Goal: Transaction & Acquisition: Purchase product/service

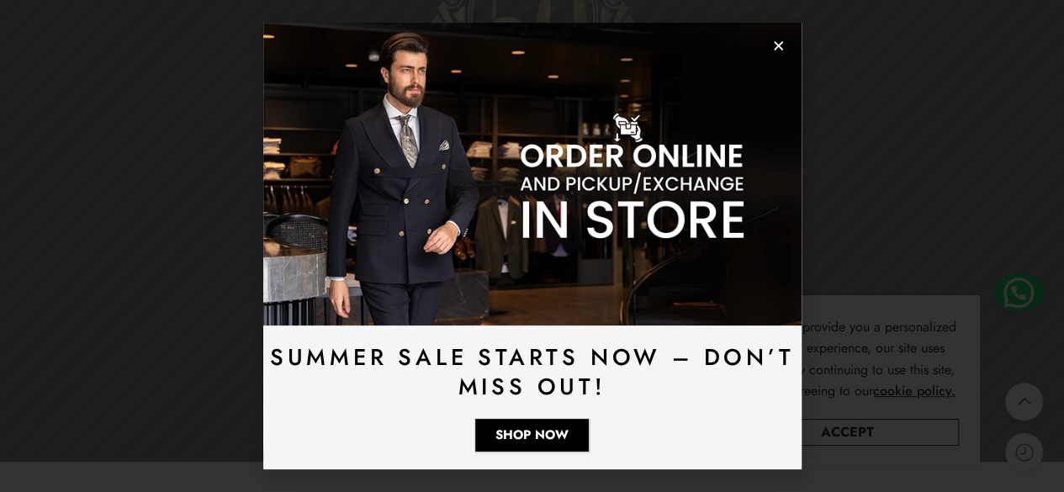
click at [780, 47] on icon "Close" at bounding box center [778, 46] width 13 height 13
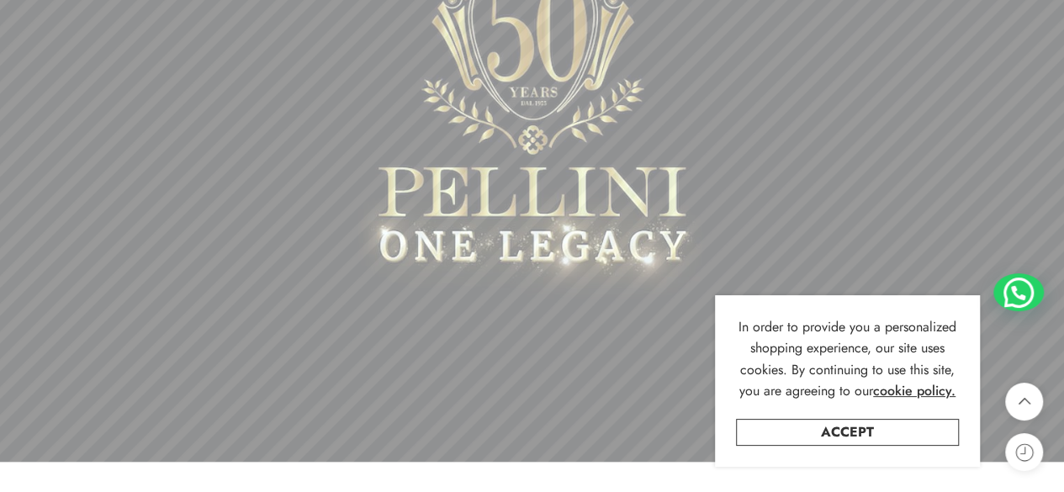
click at [918, 418] on div "In order to provide you a personalized shopping experience, our site uses cooki…" at bounding box center [847, 381] width 265 height 172
click at [917, 428] on link "Accept" at bounding box center [847, 432] width 223 height 27
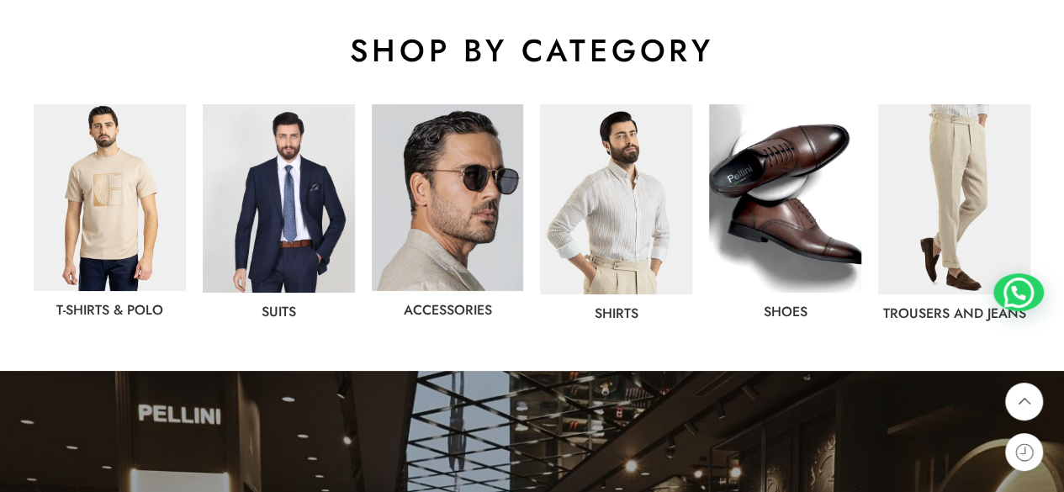
scroll to position [885, 0]
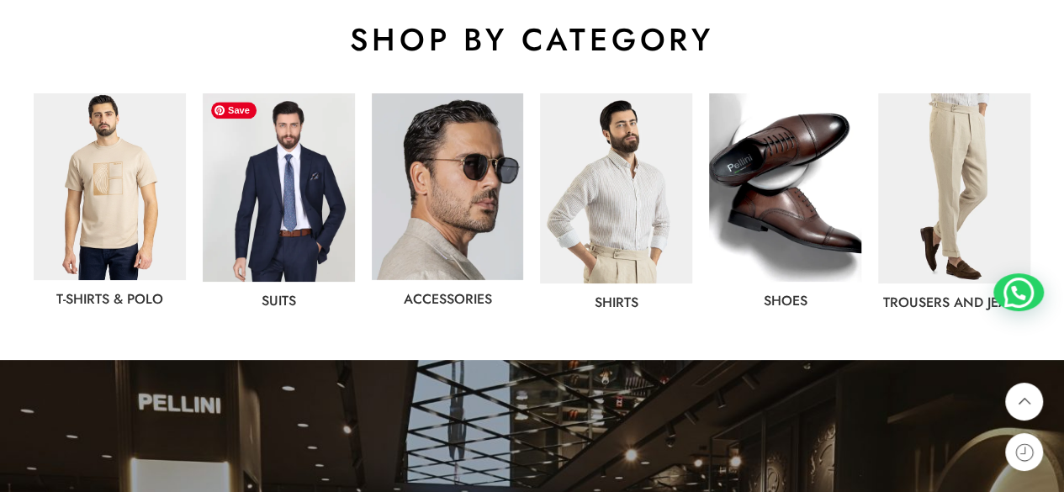
click at [294, 186] on img at bounding box center [279, 187] width 152 height 188
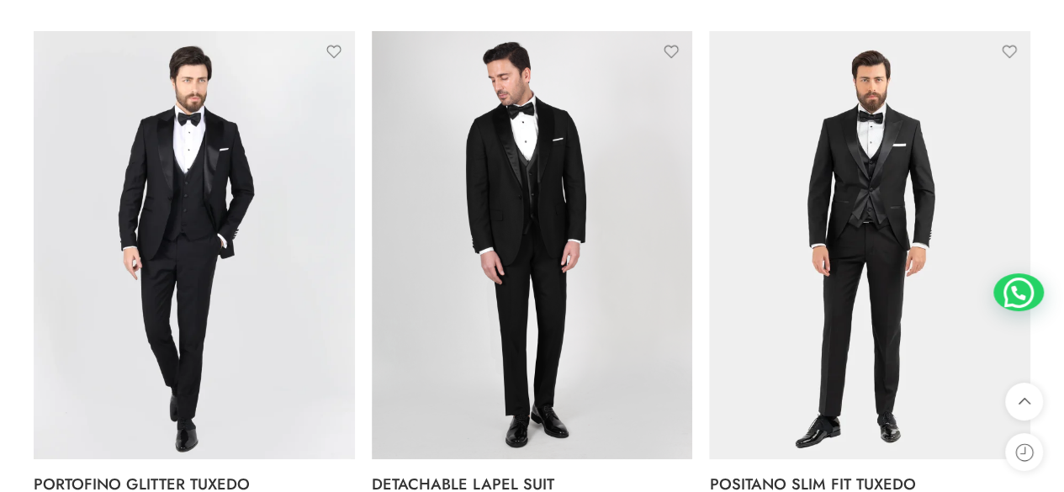
scroll to position [1871, 0]
